Goal: Information Seeking & Learning: Learn about a topic

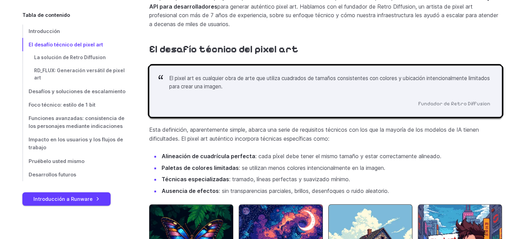
scroll to position [482, 0]
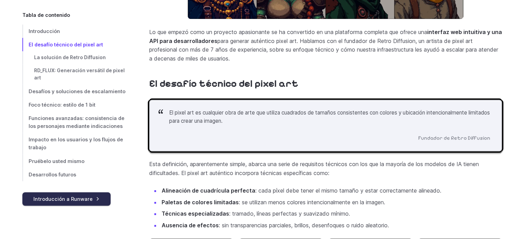
click at [66, 198] on font "Introducción a Runware" at bounding box center [62, 199] width 59 height 6
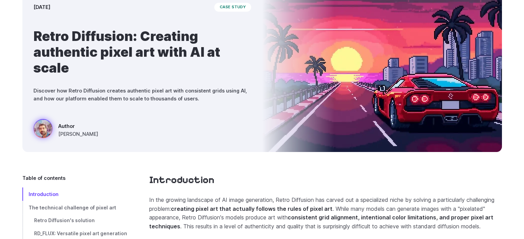
scroll to position [0, 0]
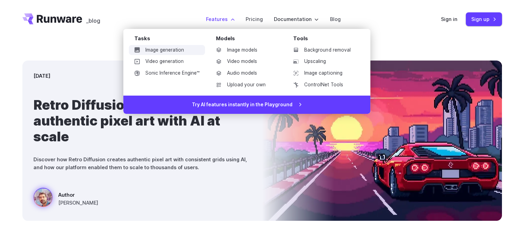
click at [171, 48] on link "Image generation" at bounding box center [167, 50] width 76 height 10
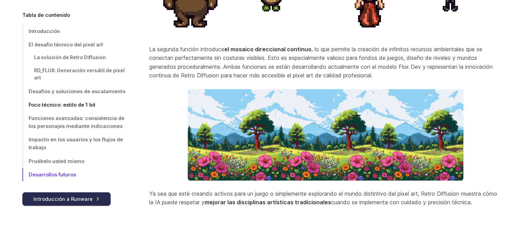
scroll to position [3002, 0]
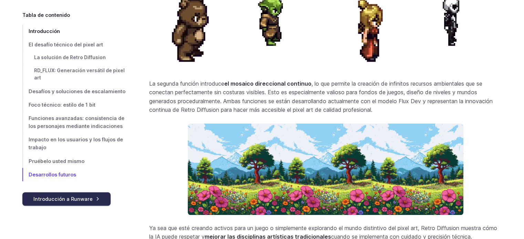
click at [40, 30] on font "Introducción" at bounding box center [44, 31] width 31 height 6
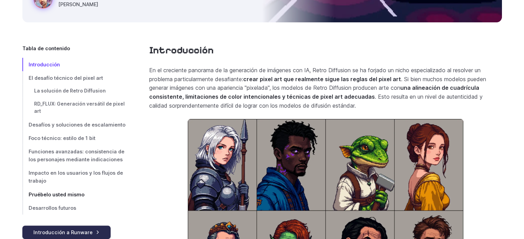
click at [66, 192] on font "Pruébelo usted mismo" at bounding box center [57, 195] width 56 height 6
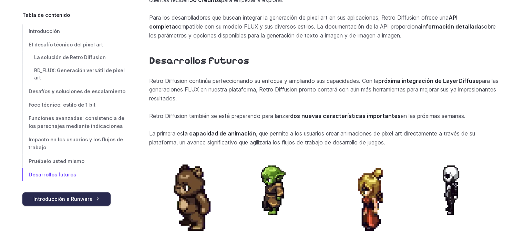
scroll to position [2798, 0]
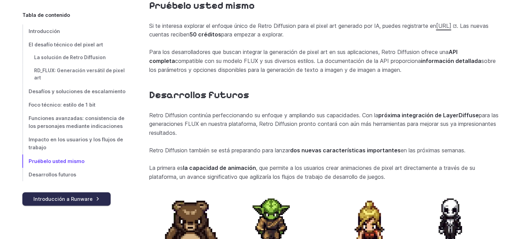
click at [436, 29] on font "[URL]" at bounding box center [443, 25] width 15 height 7
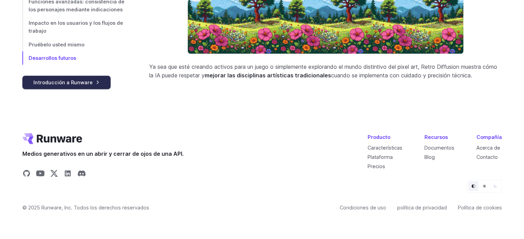
scroll to position [3140, 0]
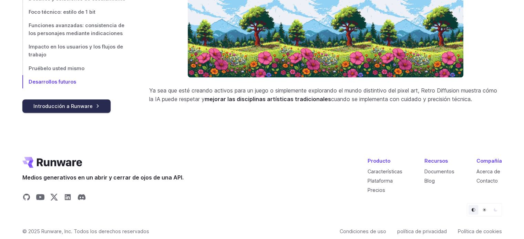
click at [70, 109] on font "Introducción a Runware" at bounding box center [62, 106] width 59 height 6
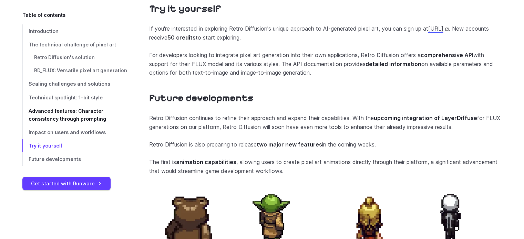
scroll to position [2748, 0]
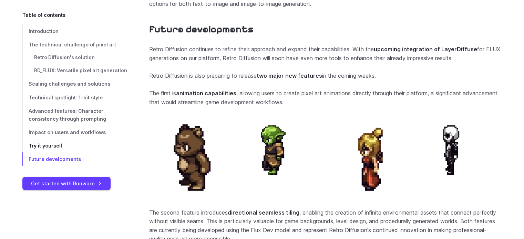
click at [48, 144] on span "Try it yourself" at bounding box center [46, 146] width 34 height 6
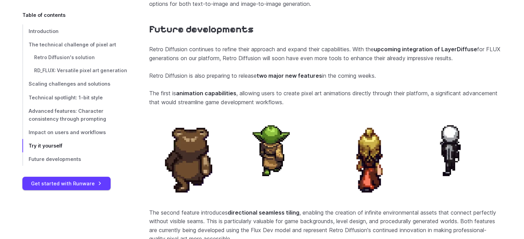
scroll to position [2656, 0]
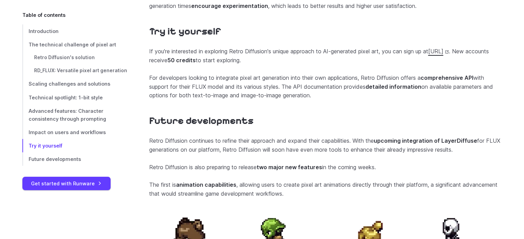
click at [428, 55] on link "[URL]" at bounding box center [438, 51] width 21 height 7
